Goal: Task Accomplishment & Management: Complete application form

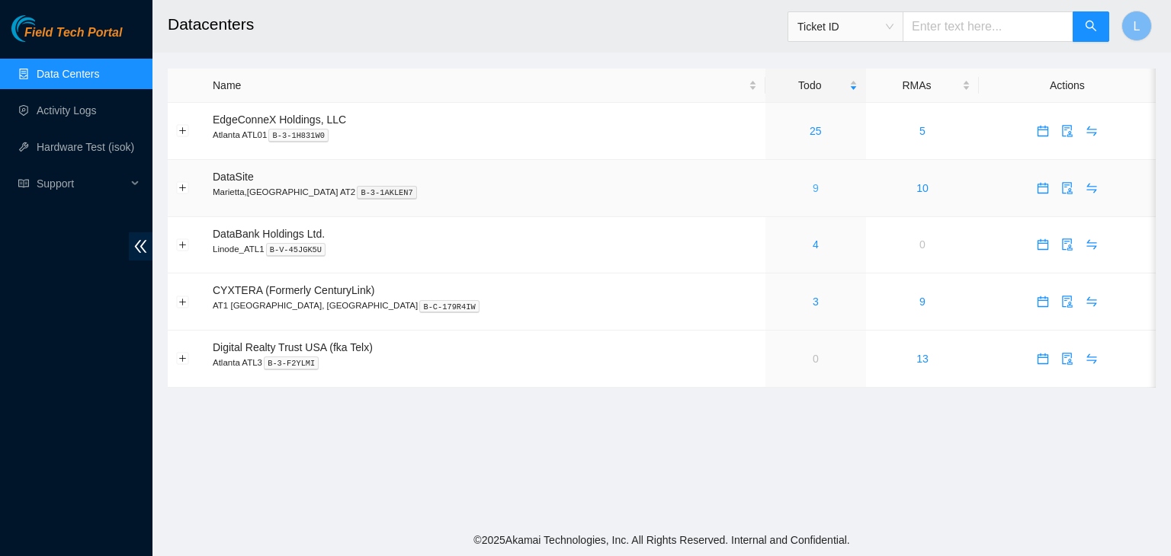
click at [813, 188] on link "9" at bounding box center [816, 188] width 6 height 12
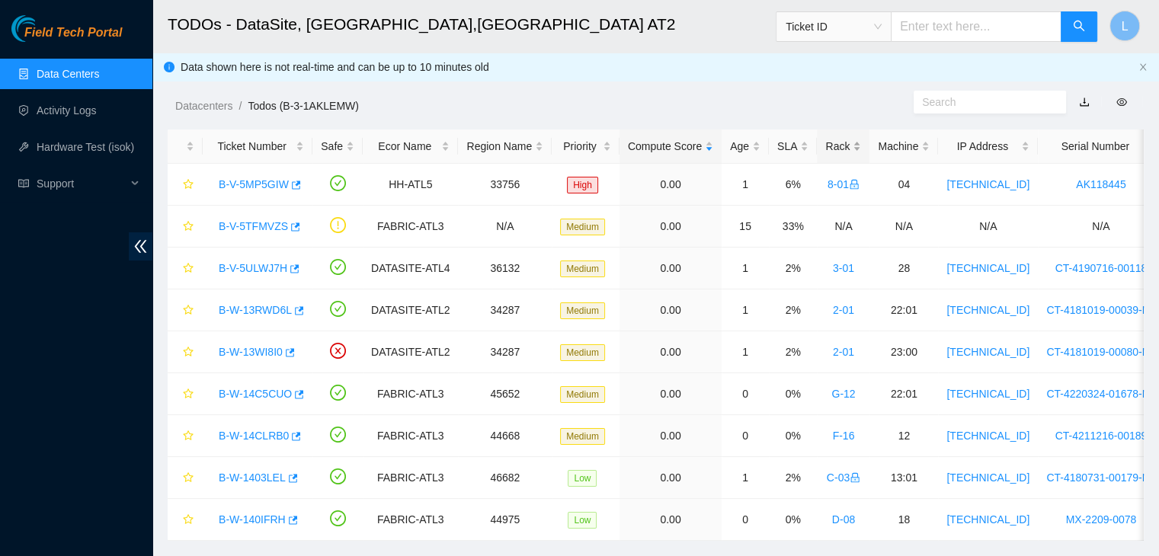
click at [826, 147] on div "Rack" at bounding box center [844, 146] width 36 height 17
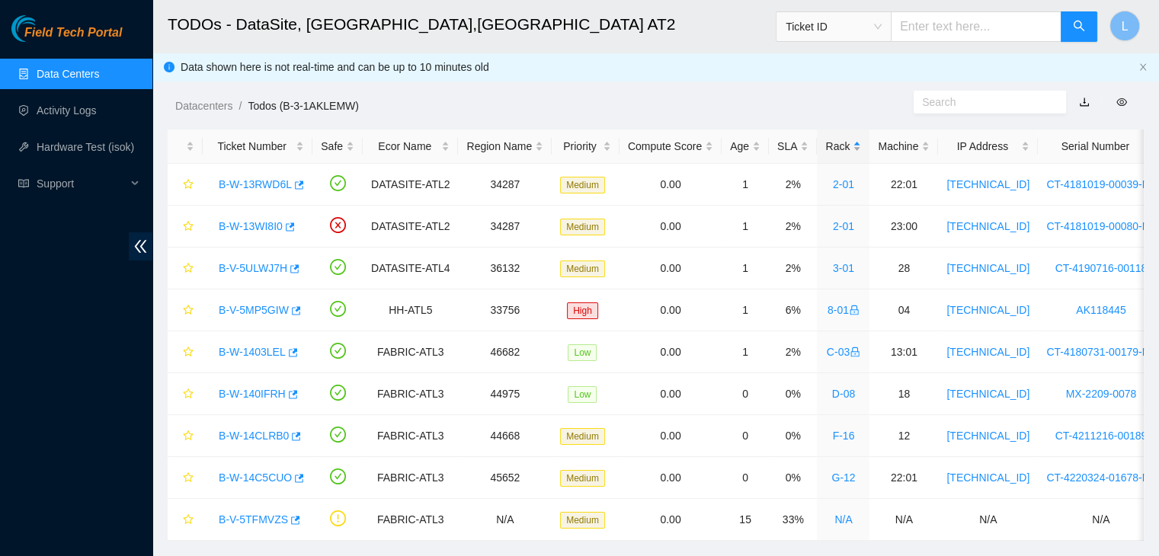
click at [826, 147] on div "Rack" at bounding box center [844, 146] width 36 height 17
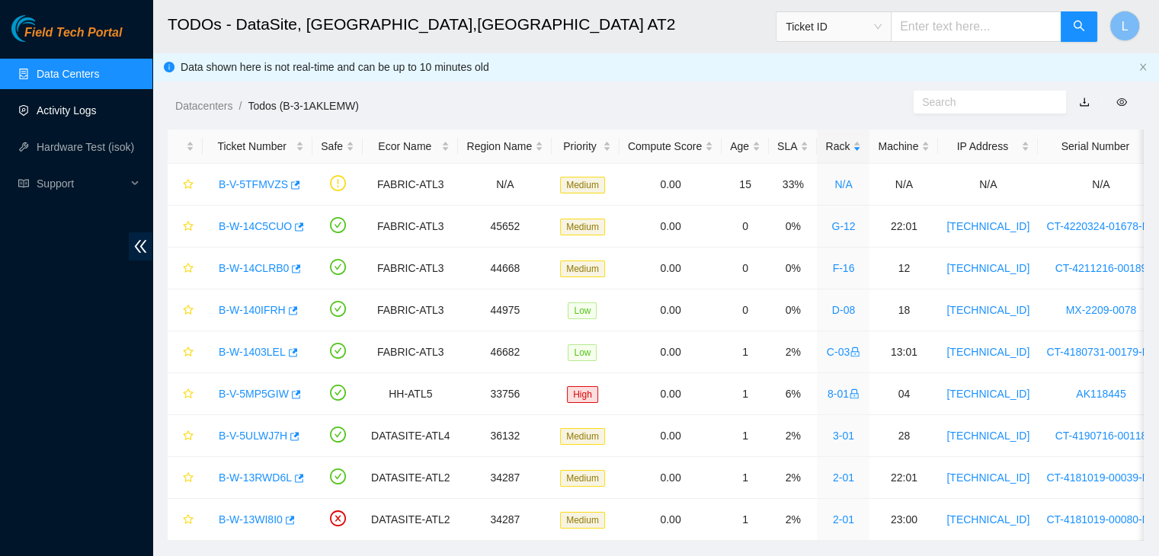
click at [62, 111] on link "Activity Logs" at bounding box center [67, 110] width 60 height 12
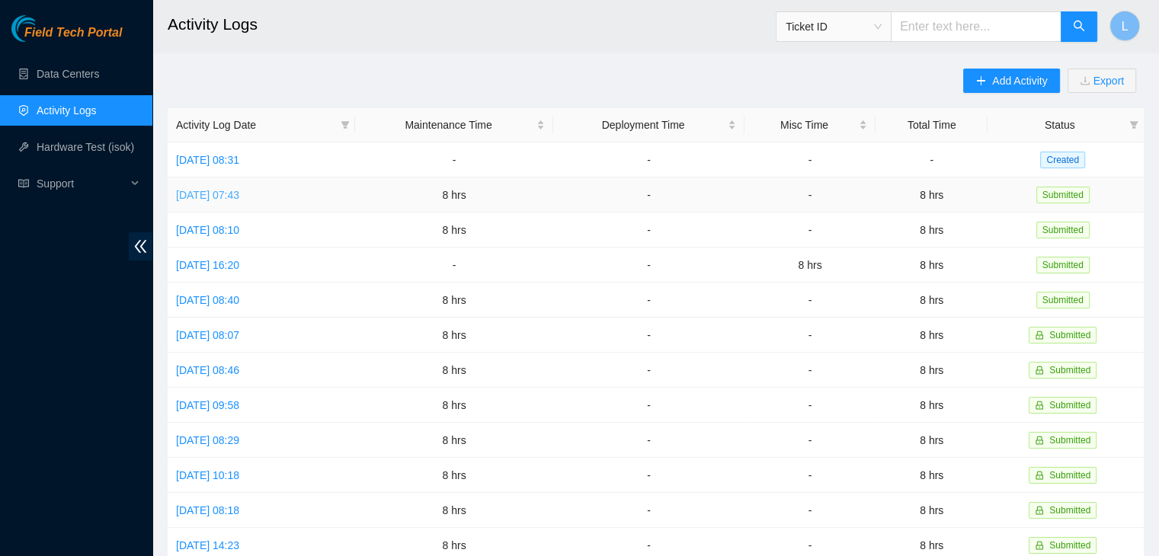
click at [232, 193] on link "Mon, 25 Aug 2025 07:43" at bounding box center [207, 195] width 63 height 12
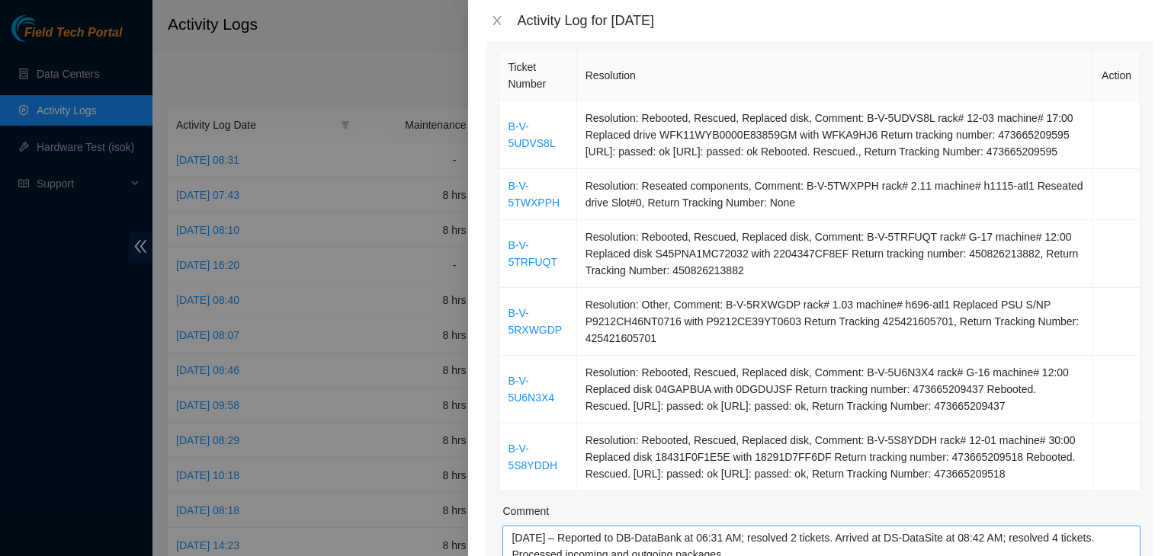
scroll to position [457, 0]
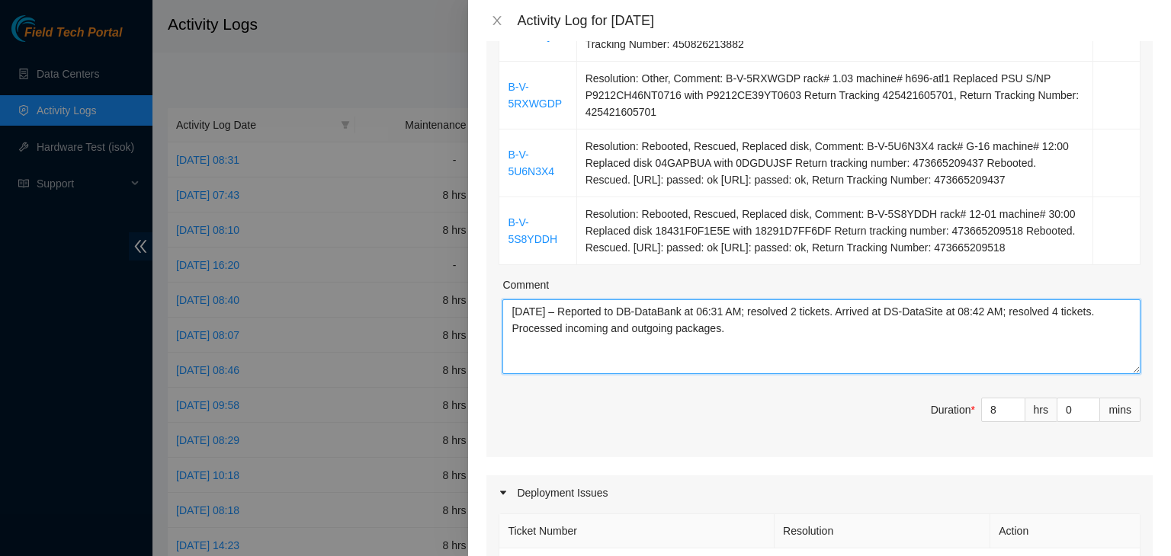
drag, startPoint x: 753, startPoint y: 354, endPoint x: 505, endPoint y: 330, distance: 248.9
click at [505, 330] on textarea "08/25/2025 – Reported to DB-DataBank at 06:31 AM; resolved 2 tickets. Arrived a…" at bounding box center [821, 337] width 638 height 75
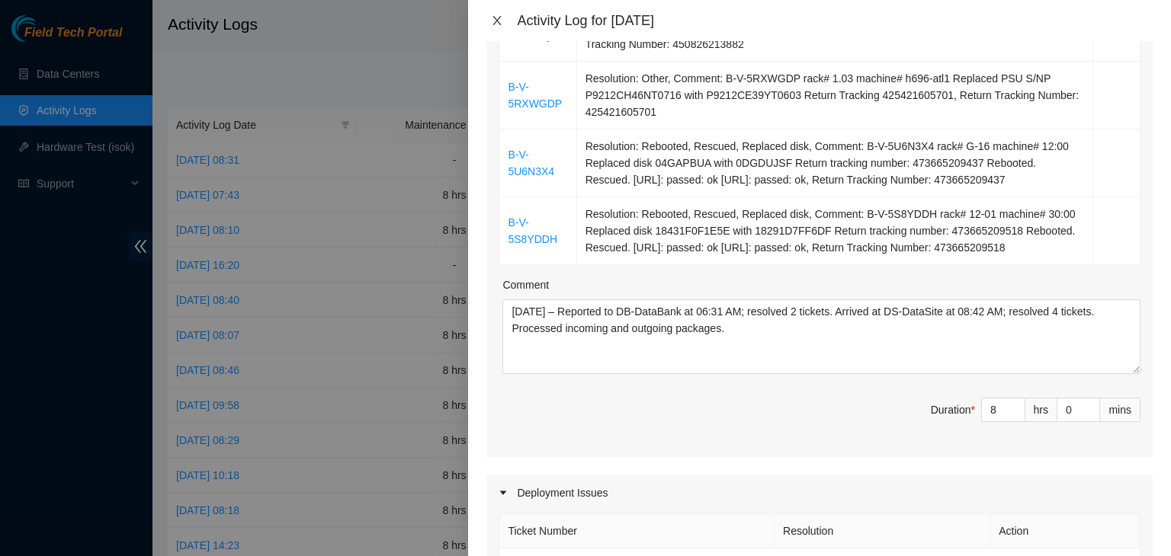
click at [498, 17] on icon "close" at bounding box center [497, 20] width 12 height 12
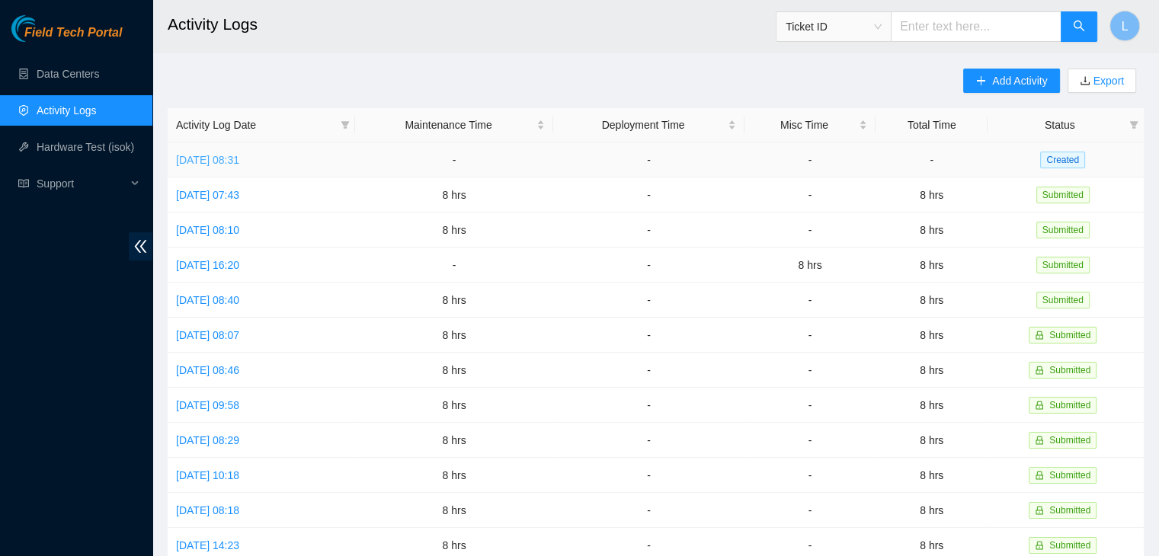
click at [239, 159] on link "Tue, 26 Aug 2025 08:31" at bounding box center [207, 160] width 63 height 12
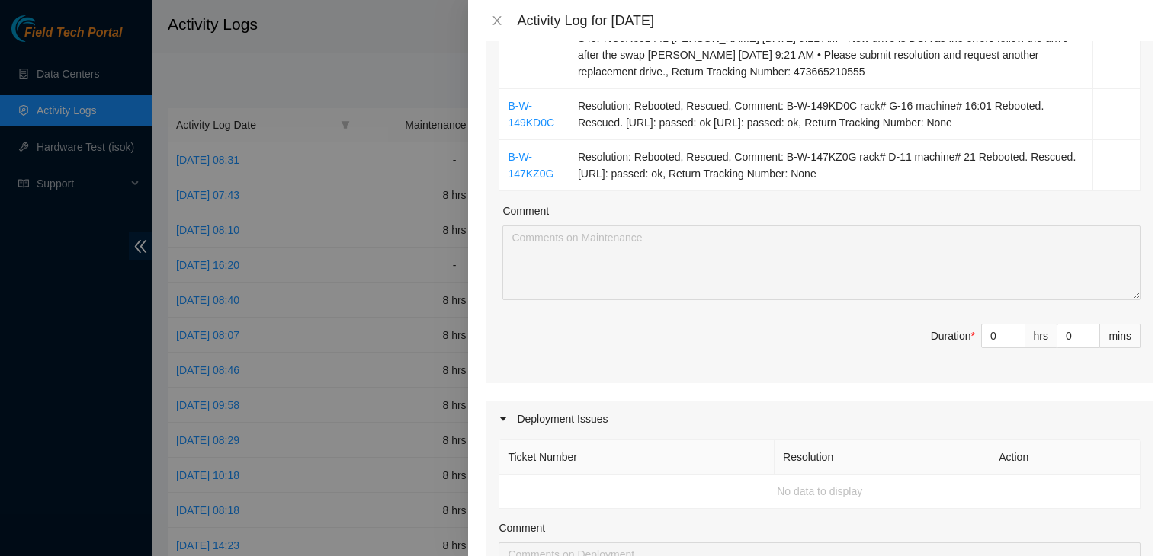
scroll to position [762, 0]
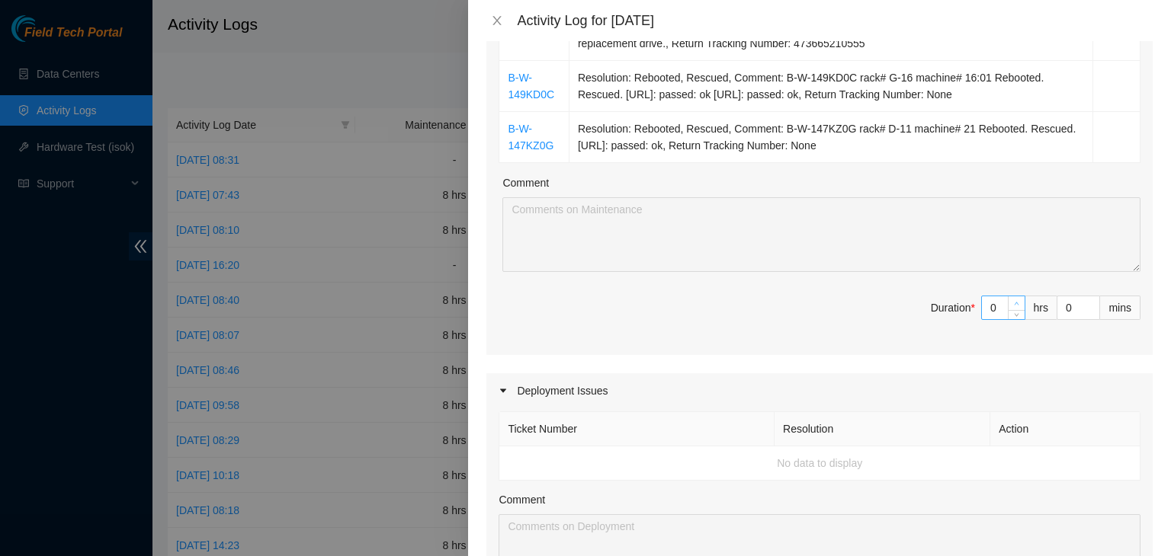
type input "1"
click at [1014, 301] on icon "up" at bounding box center [1016, 303] width 5 height 5
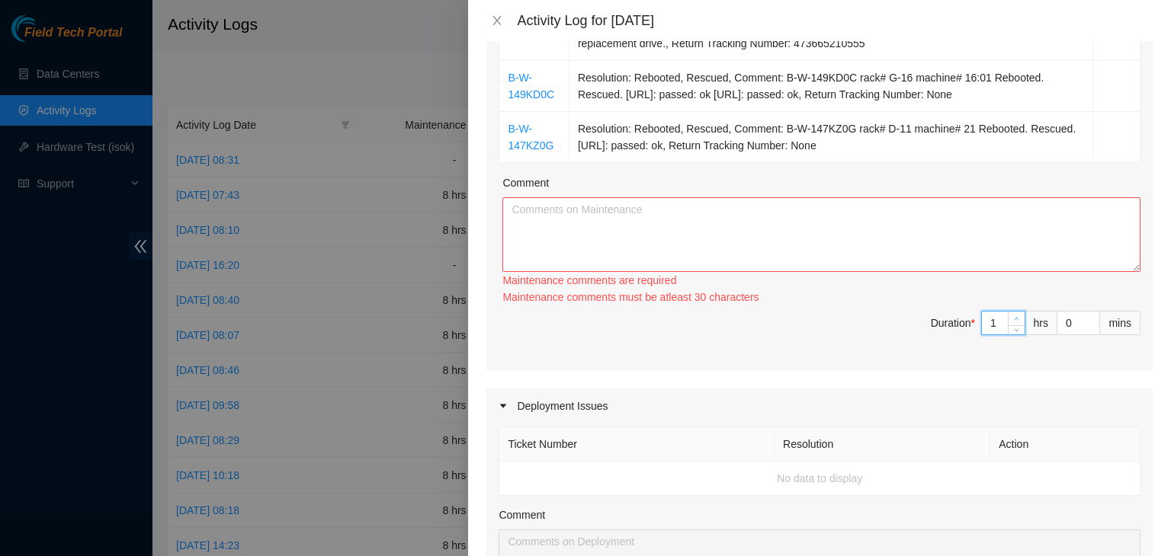
type input "2"
click at [1014, 317] on icon "up" at bounding box center [1016, 318] width 5 height 5
type input "3"
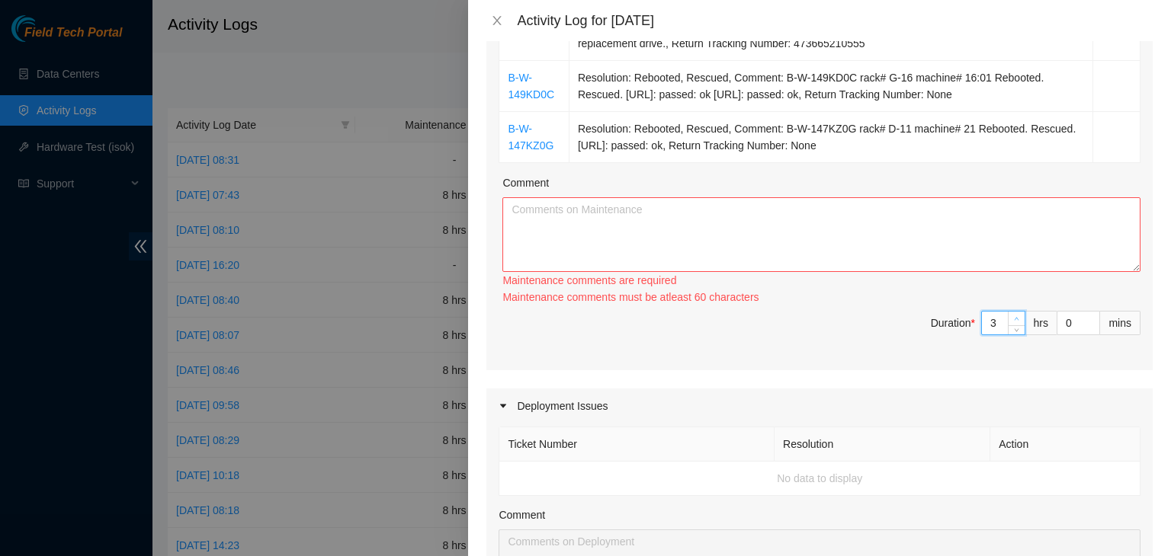
click at [1014, 317] on icon "up" at bounding box center [1016, 318] width 5 height 5
type input "4"
click at [1014, 317] on icon "up" at bounding box center [1016, 318] width 5 height 5
type input "5"
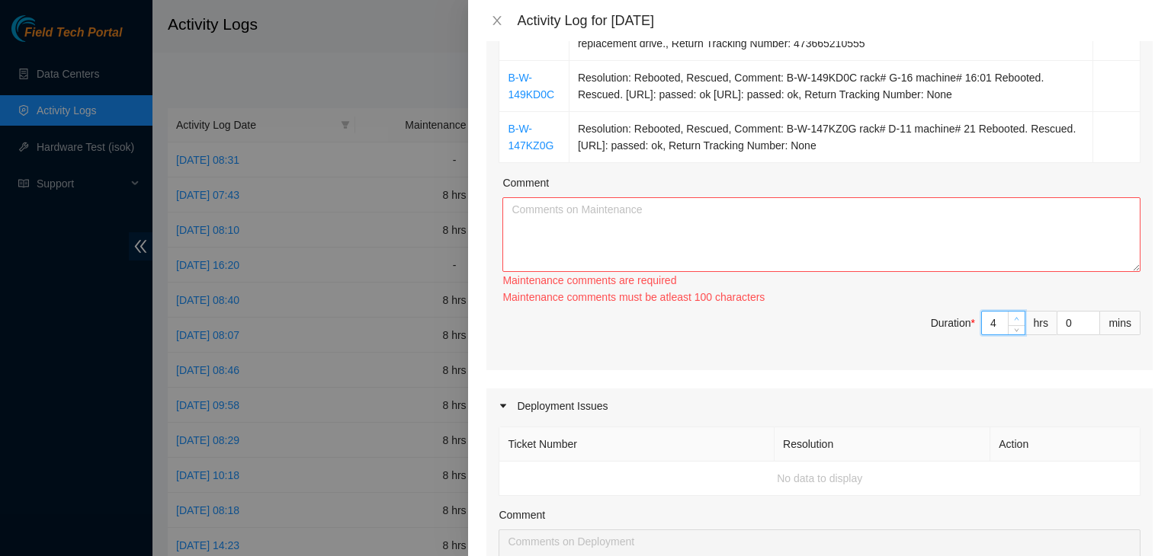
type input "5"
click at [1014, 317] on icon "up" at bounding box center [1016, 318] width 5 height 5
type input "6"
click at [1014, 317] on icon "up" at bounding box center [1016, 318] width 5 height 5
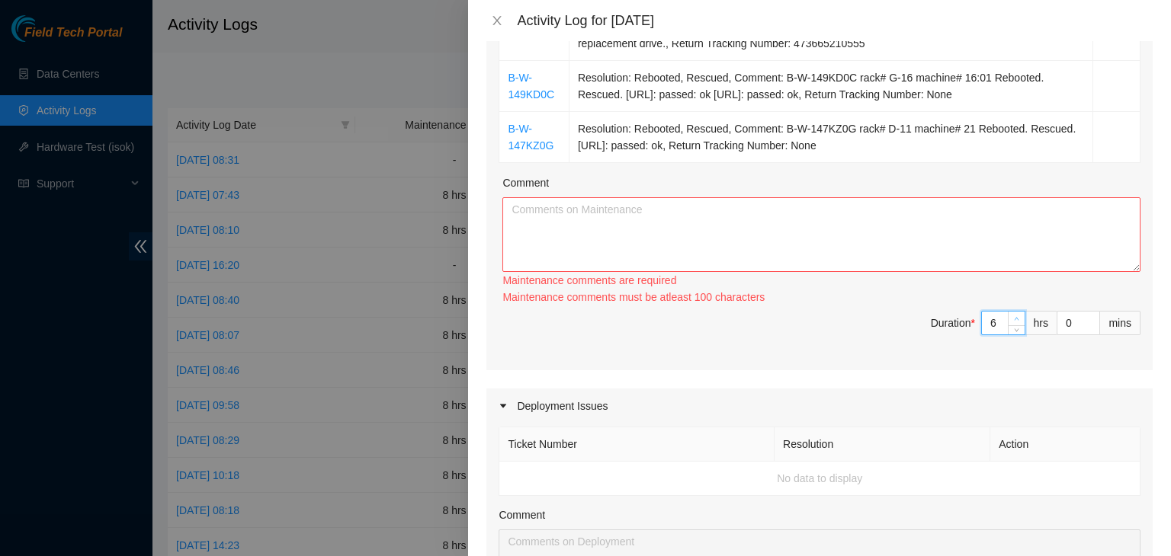
type input "7"
click at [1014, 317] on icon "up" at bounding box center [1016, 318] width 5 height 5
type input "8"
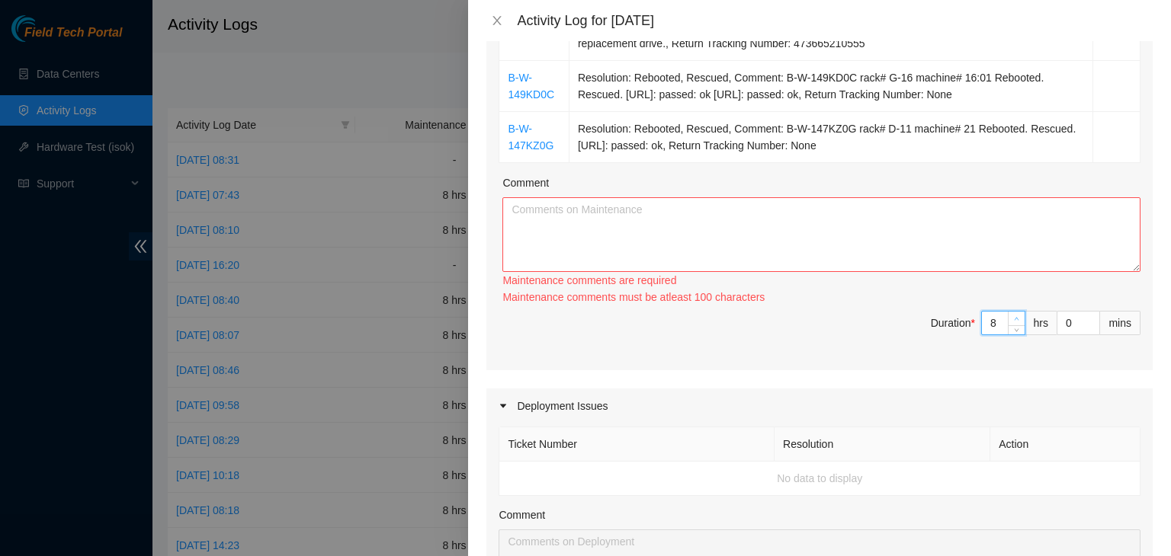
click at [1014, 317] on icon "up" at bounding box center [1016, 318] width 5 height 5
click at [845, 242] on textarea "Comment" at bounding box center [821, 234] width 638 height 75
paste textarea "08/25/2025 – Reported to DB-DataBank at 06:31 AM; resolved 2 tickets. Arrived a…"
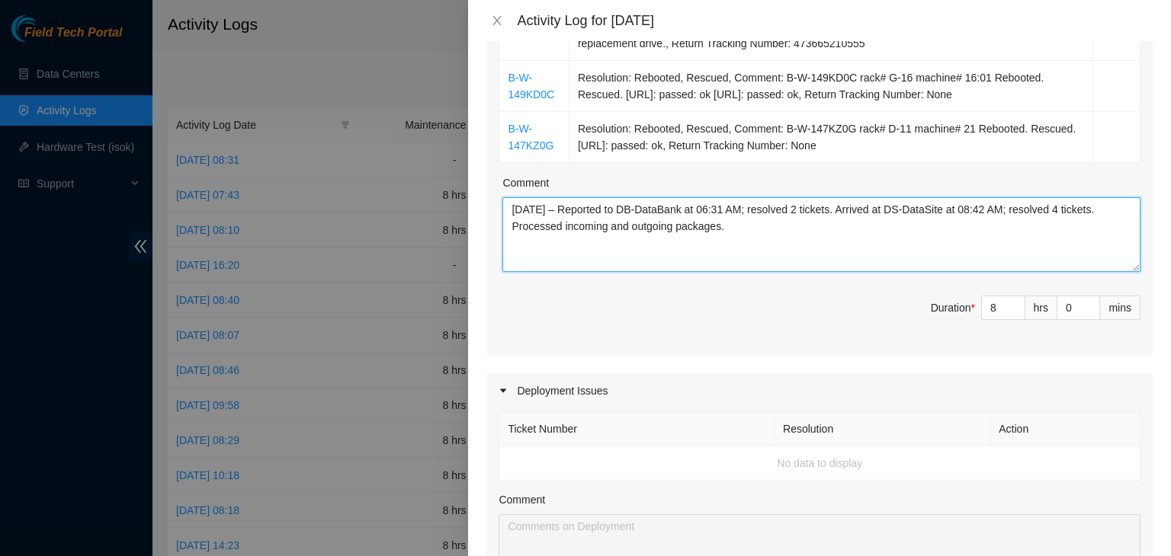
click at [637, 207] on textarea "08/25/2025 – Reported to DB-DataBank at 06:31 AM; resolved 2 tickets. Arrived a…" at bounding box center [821, 234] width 638 height 75
drag, startPoint x: 637, startPoint y: 207, endPoint x: 707, endPoint y: 208, distance: 69.4
click at [707, 208] on textarea "08/25/2025 – Reported to DB-DataBank at 06:31 AM; resolved 2 tickets. Arrived a…" at bounding box center [821, 234] width 638 height 75
click at [900, 207] on textarea "08/25/2025 – Reported to DB-DataBank at 06:31 AM; resolved 2 tickets. Arrived a…" at bounding box center [821, 234] width 638 height 75
drag, startPoint x: 900, startPoint y: 207, endPoint x: 1008, endPoint y: 207, distance: 108.2
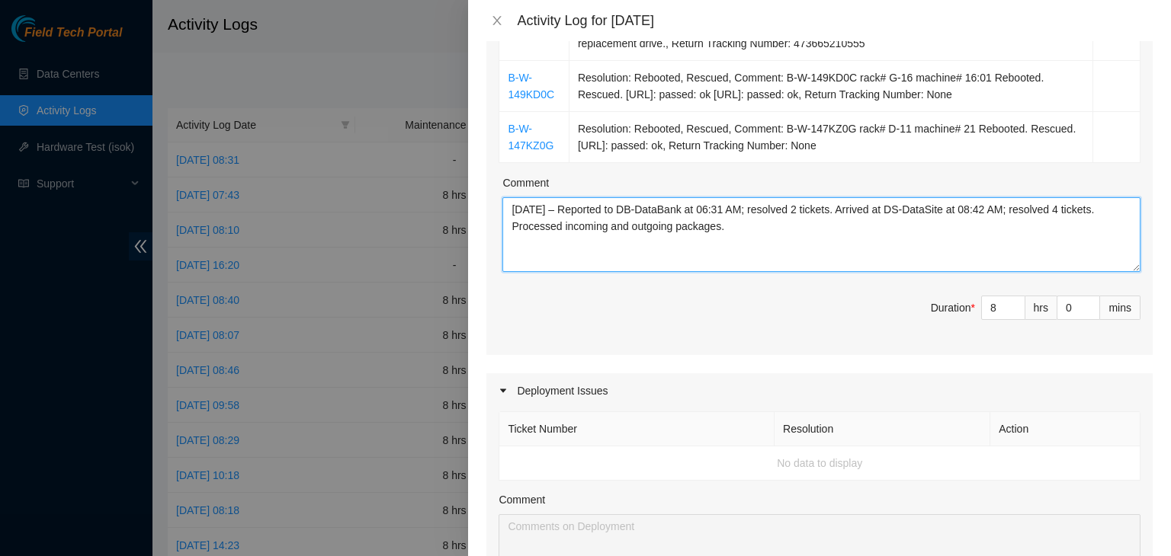
click at [1008, 207] on textarea "08/25/2025 – Reported to DB-DataBank at 06:31 AM; resolved 2 tickets. Arrived a…" at bounding box center [821, 234] width 638 height 75
click at [637, 206] on textarea "08/25/2025 – Reported to DB-DataBank at 06:31 AM; resolved 2 tickets. Arrived a…" at bounding box center [821, 234] width 638 height 75
drag, startPoint x: 637, startPoint y: 206, endPoint x: 746, endPoint y: 208, distance: 109.0
click at [746, 208] on textarea "08/25/2025 – Reported to DB-DataBank at 06:31 AM; resolved 2 tickets. Arrived a…" at bounding box center [821, 234] width 638 height 75
paste textarea "S-DataSite at 08:42"
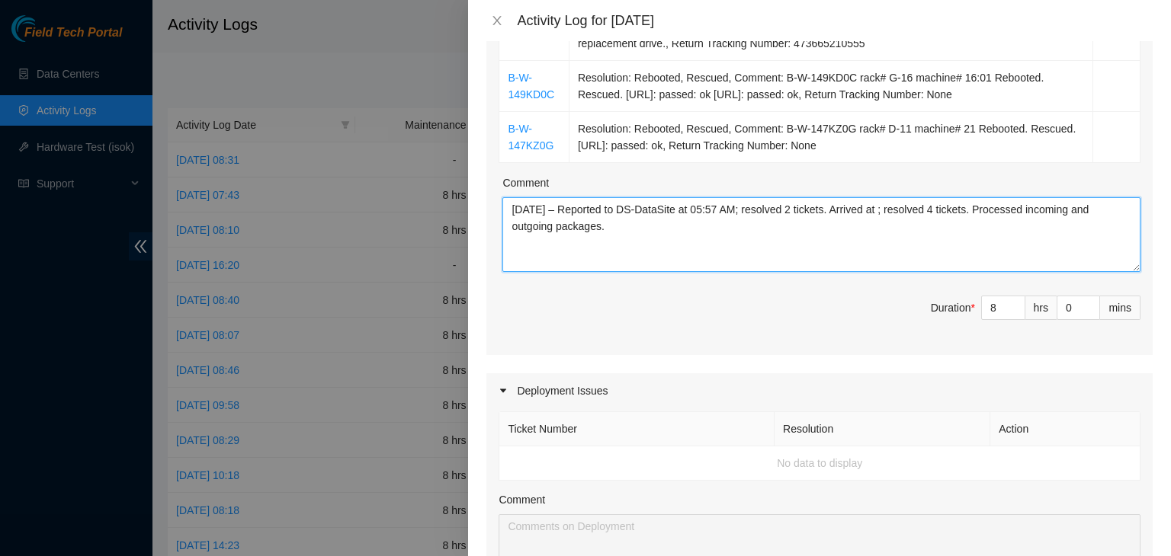
click at [756, 208] on textarea "08/25/2025 – Reported to DS-DataSite at 05:57 AM; resolved 2 tickets. Arrived a…" at bounding box center [821, 234] width 638 height 75
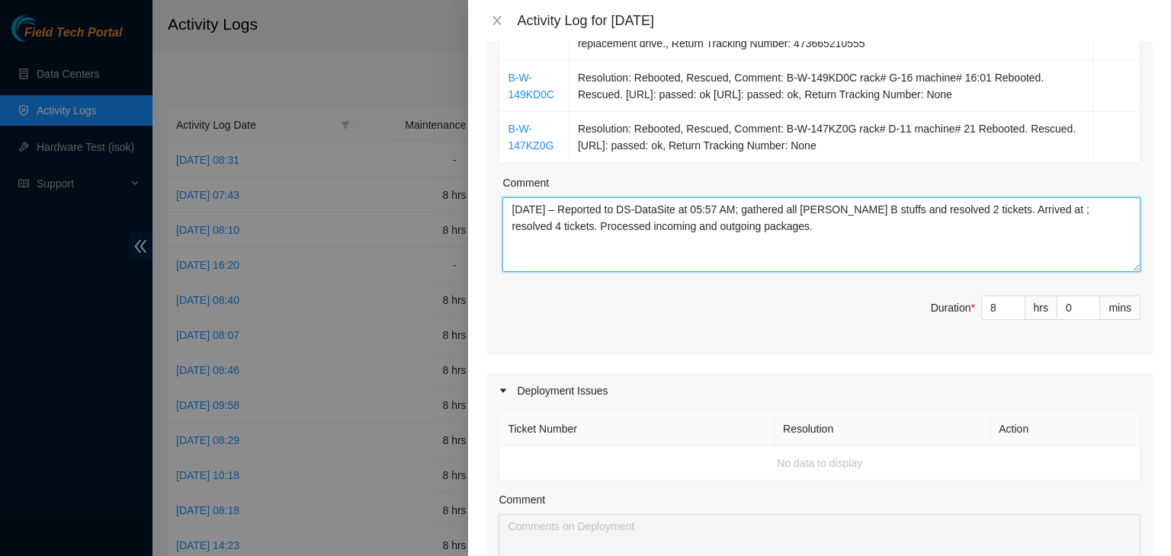
click at [954, 212] on textarea "08/25/2025 – Reported to DS-DataSite at 05:57 AM; gathered all Duane B stuffs a…" at bounding box center [821, 234] width 638 height 75
drag, startPoint x: 918, startPoint y: 229, endPoint x: 547, endPoint y: 226, distance: 370.5
click at [547, 226] on textarea "08/25/2025 – Reported to DS-DataSite at 05:57 AM; gathered all Duane B stuffs a…" at bounding box center [821, 234] width 638 height 75
drag, startPoint x: 562, startPoint y: 233, endPoint x: 512, endPoint y: 207, distance: 55.6
click at [512, 207] on textarea "08/25/2025 – Reported to DS-DataSite at 05:57 AM; gathered all Duane B stuffs a…" at bounding box center [821, 234] width 638 height 75
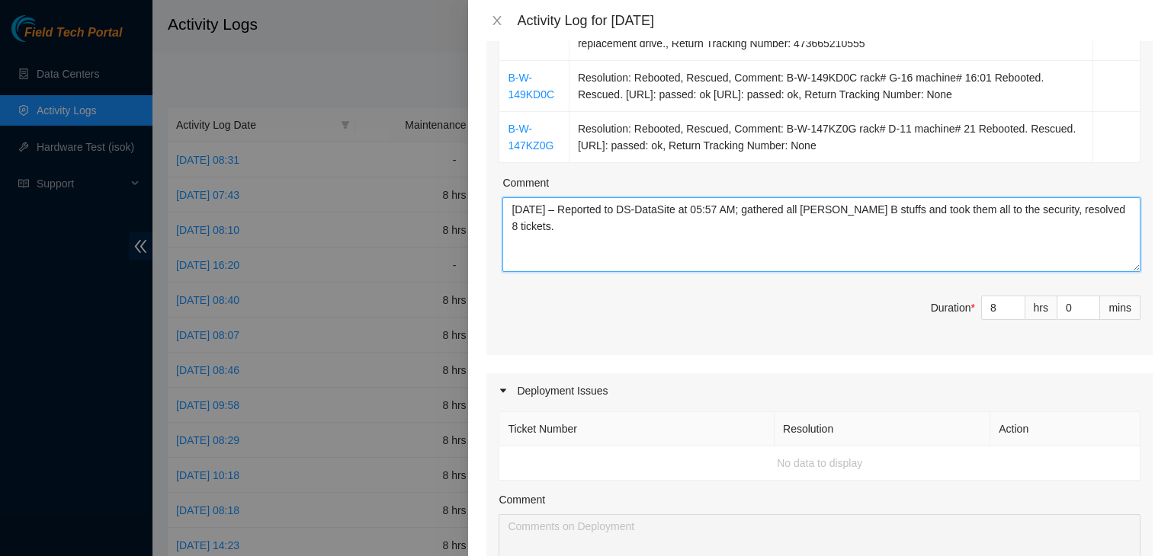
click at [906, 261] on textarea "08/25/2025 – Reported to DS-DataSite at 05:57 AM; gathered all Duane B stuffs a…" at bounding box center [821, 234] width 638 height 75
paste textarea "of Duane B’s items and delivered them to security. R"
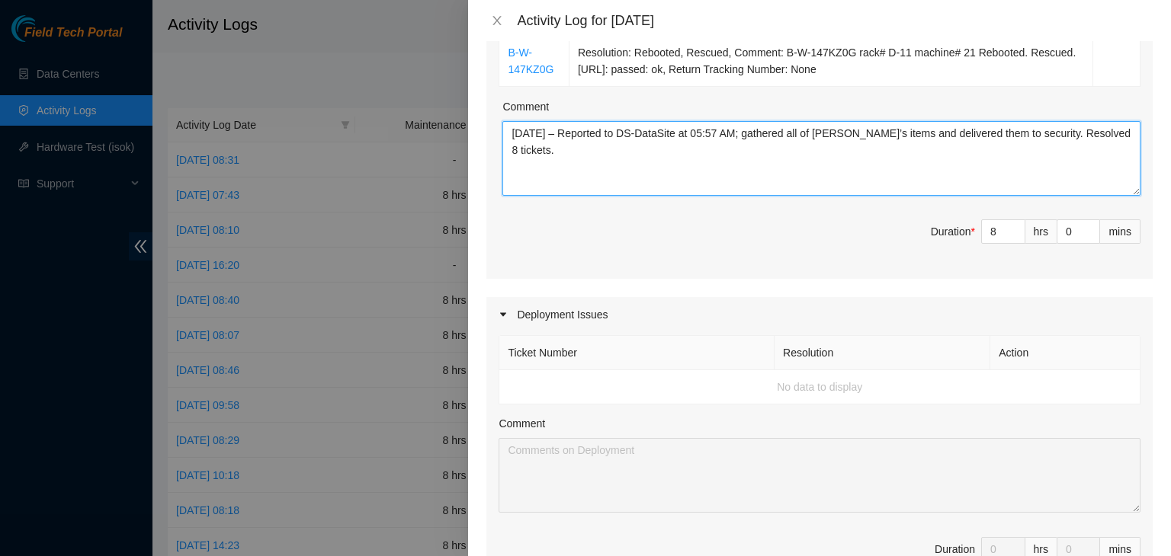
type textarea "08/25/2025 – Reported to DS-DataSite at 05:57 AM; gathered all of Duane B’s ite…"
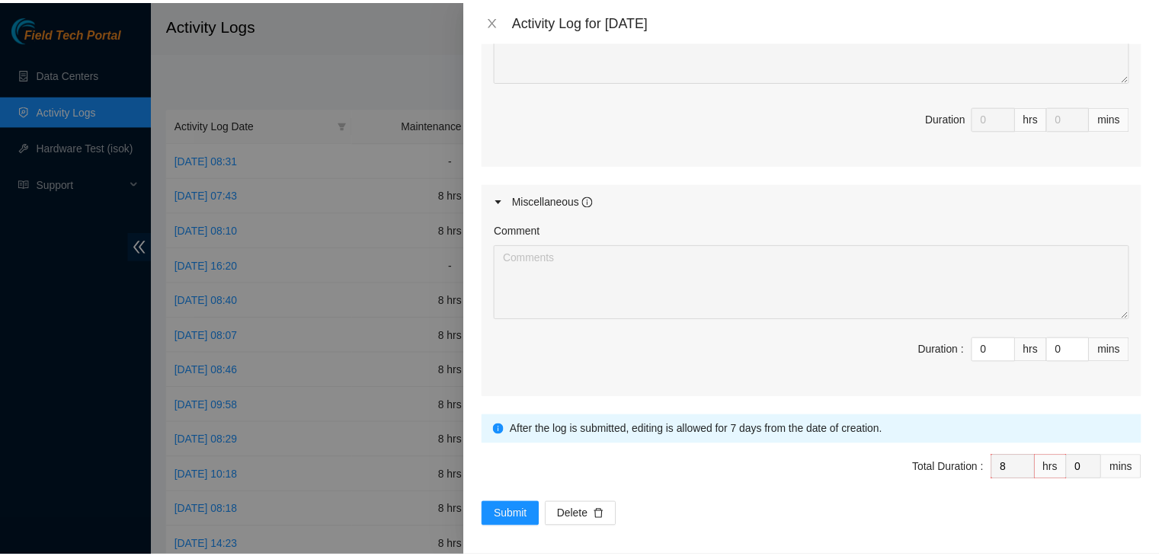
scroll to position [1272, 0]
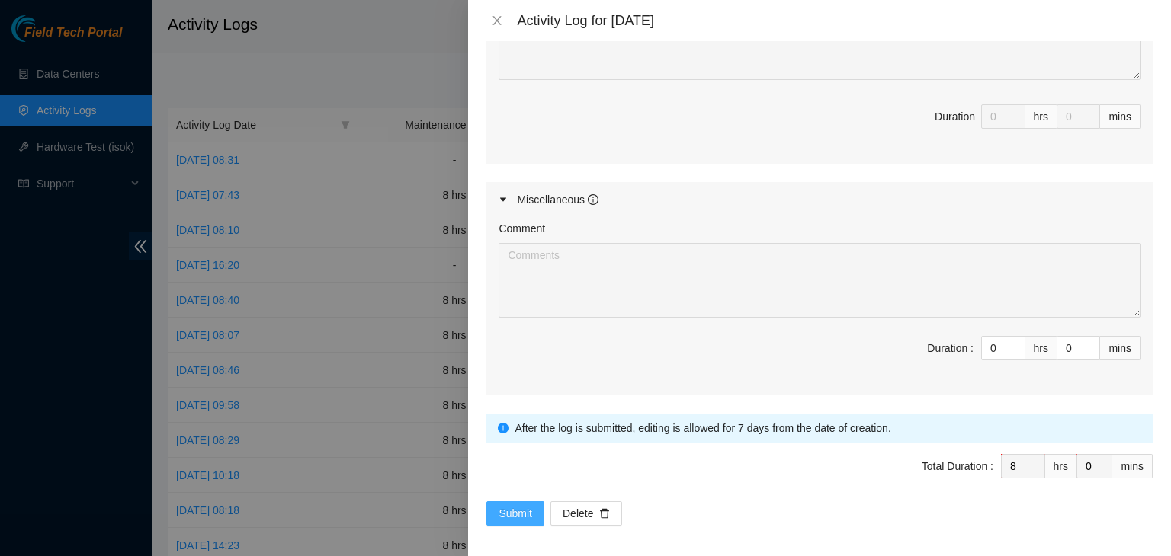
click at [515, 519] on button "Submit" at bounding box center [515, 514] width 58 height 24
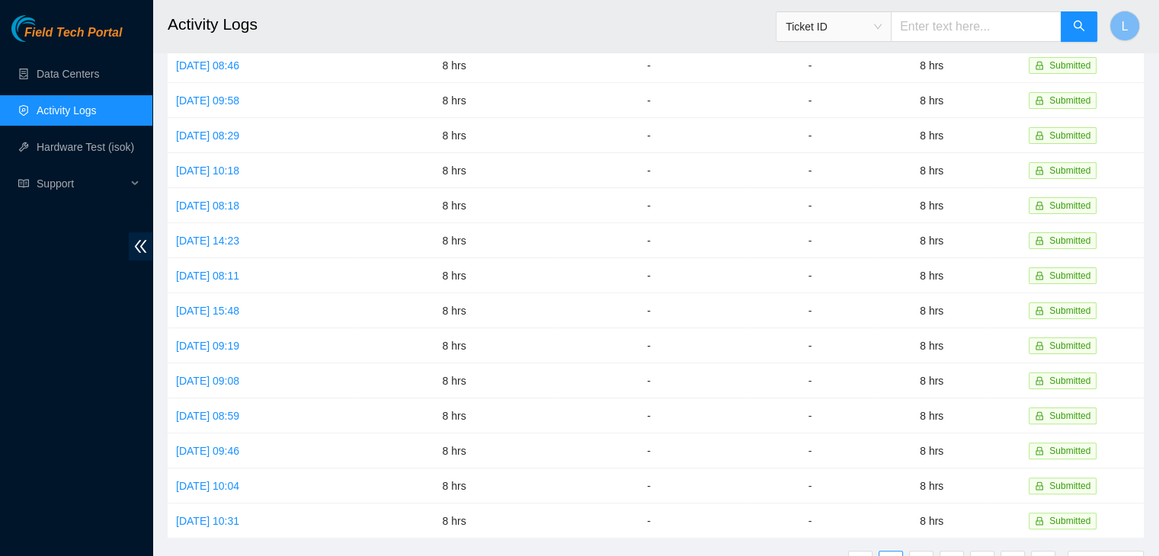
scroll to position [229, 0]
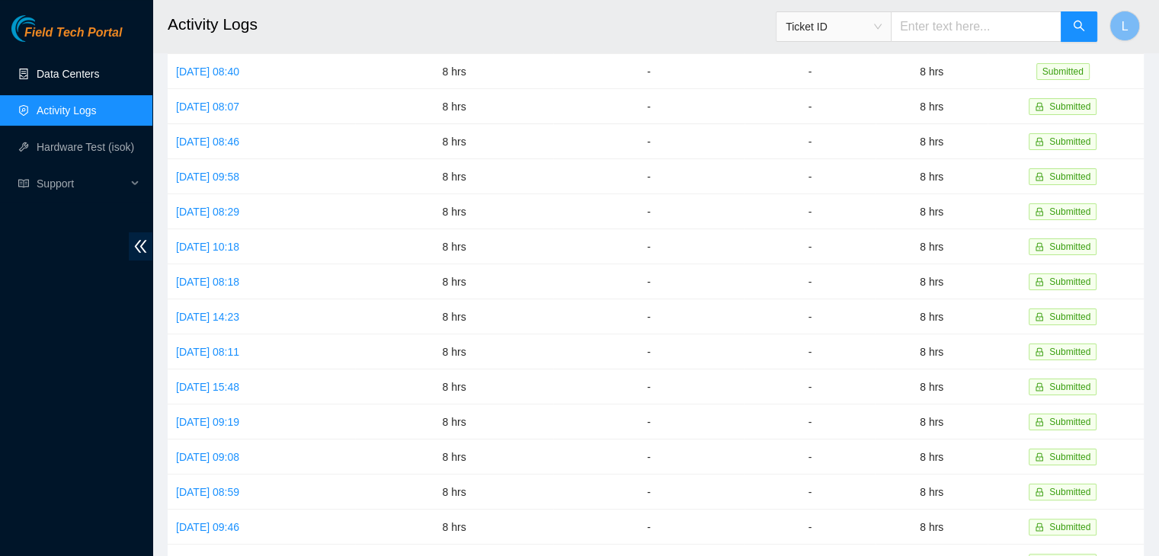
click at [82, 74] on link "Data Centers" at bounding box center [68, 74] width 63 height 12
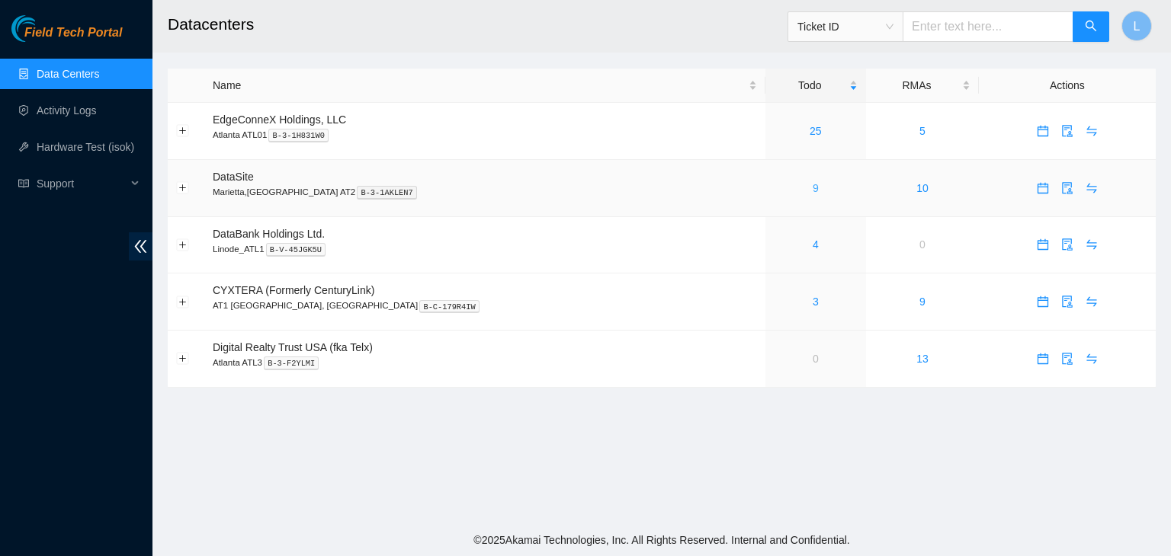
click at [813, 188] on link "9" at bounding box center [816, 188] width 6 height 12
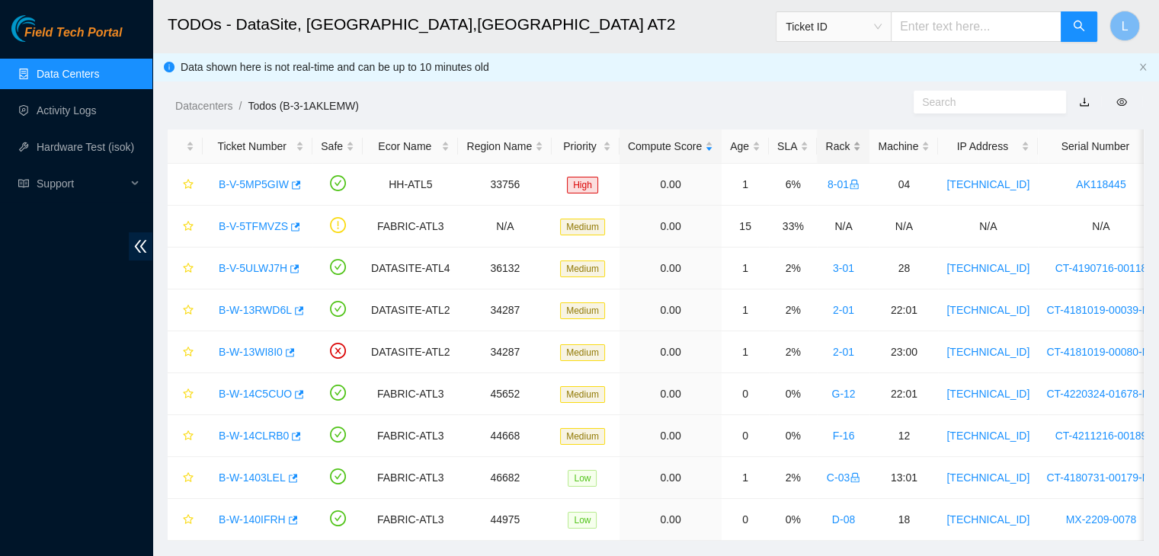
click at [826, 143] on div "Rack" at bounding box center [844, 146] width 36 height 17
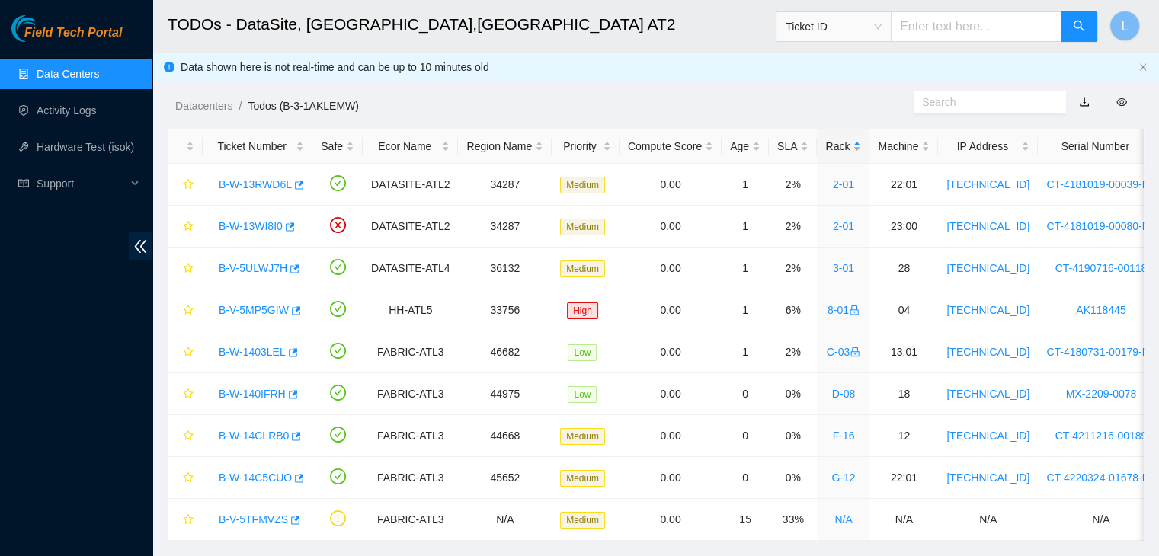
click at [826, 143] on div "Rack" at bounding box center [844, 146] width 36 height 17
